Goal: Find specific page/section: Find specific page/section

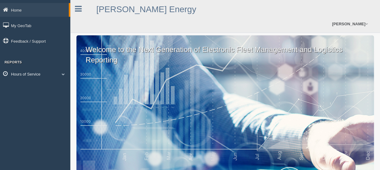
click at [34, 75] on link "Hours of Service" at bounding box center [35, 74] width 70 height 14
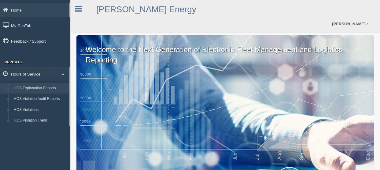
click at [34, 94] on link "HOS Explanation Reports" at bounding box center [40, 88] width 58 height 11
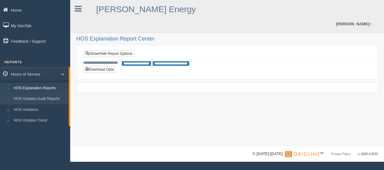
click at [38, 100] on link "HOS Violation Audit Reports" at bounding box center [40, 99] width 58 height 11
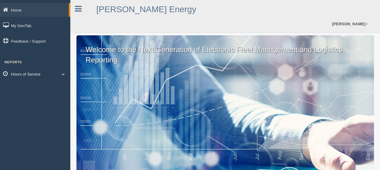
click at [40, 75] on link "Hours of Service" at bounding box center [35, 74] width 70 height 14
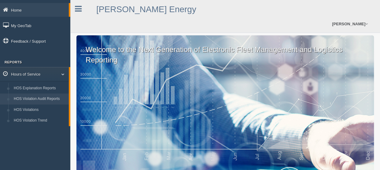
click at [38, 101] on link "HOS Violation Audit Reports" at bounding box center [40, 99] width 58 height 11
